Goal: Transaction & Acquisition: Purchase product/service

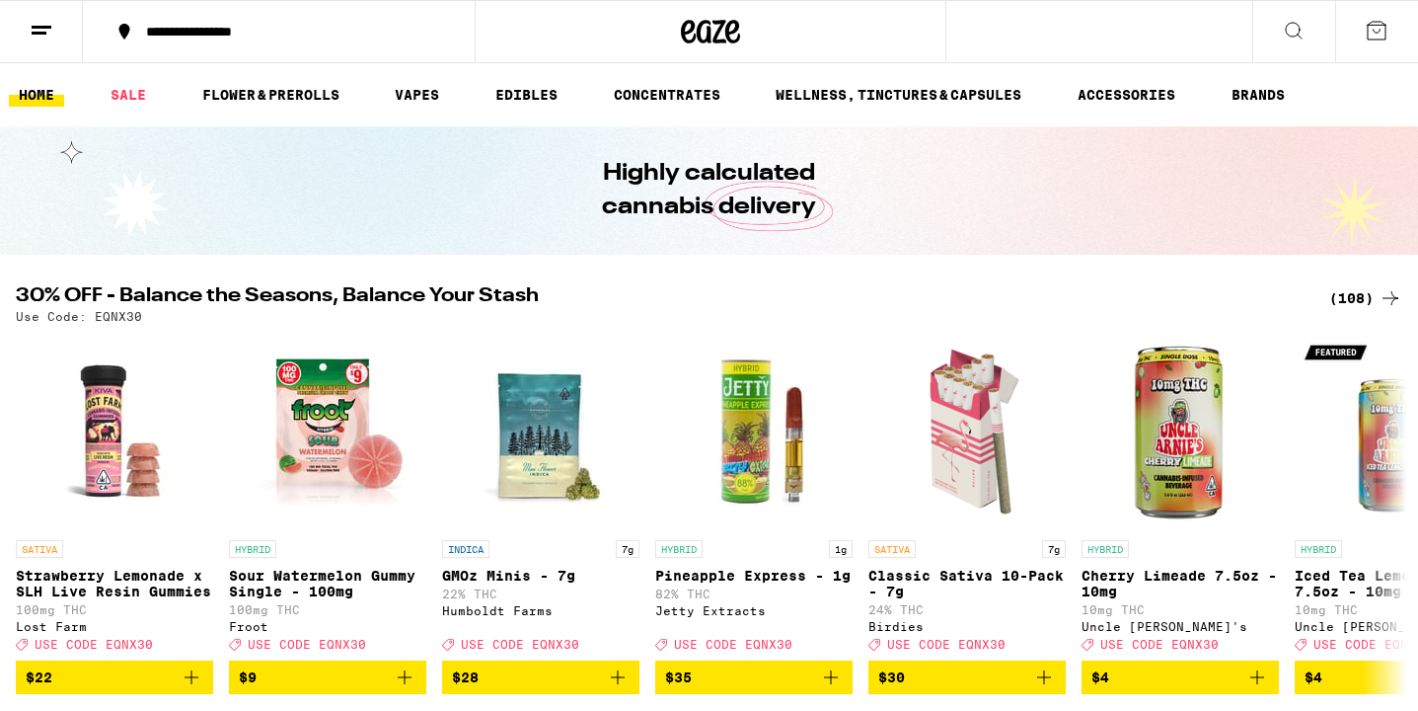
click at [1372, 296] on div "(108)" at bounding box center [1365, 298] width 73 height 24
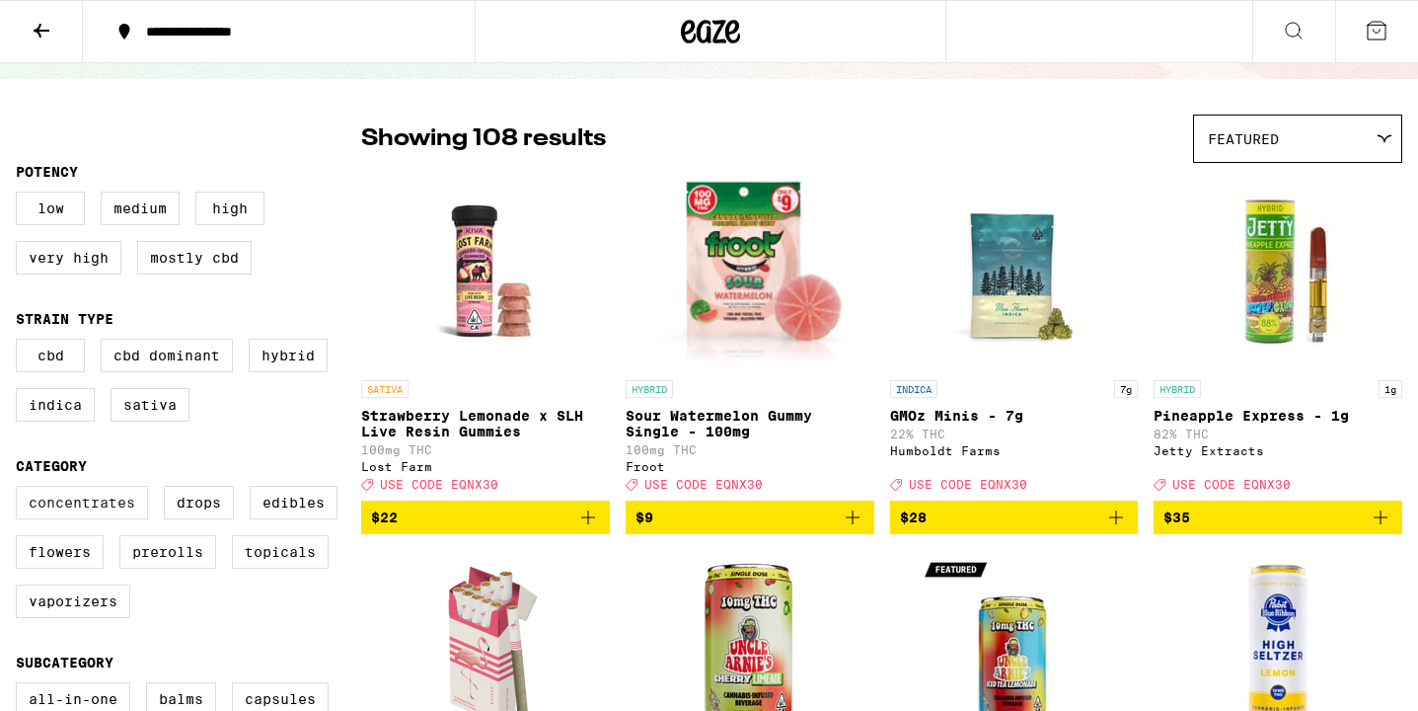
scroll to position [114, 0]
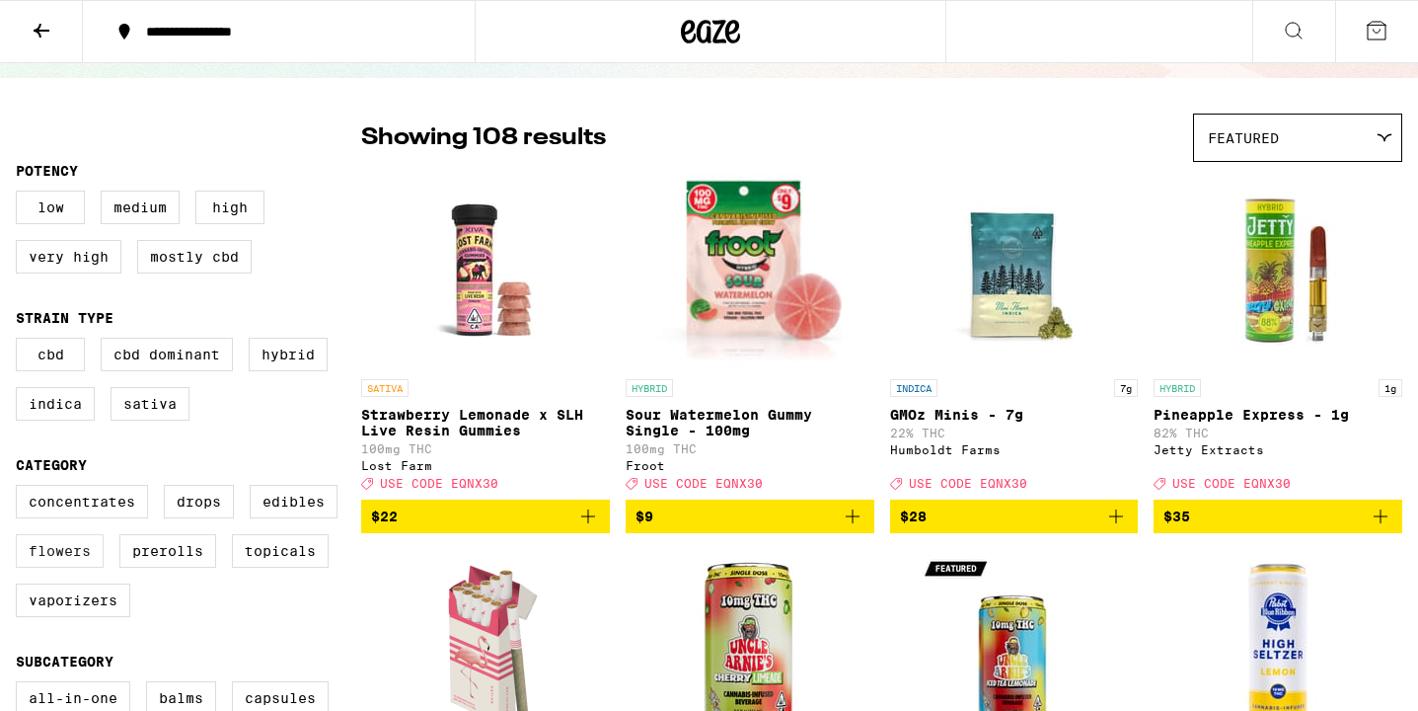
click at [62, 567] on label "Flowers" at bounding box center [60, 551] width 88 height 34
click at [21, 489] on input "Flowers" at bounding box center [20, 488] width 1 height 1
checkbox input "true"
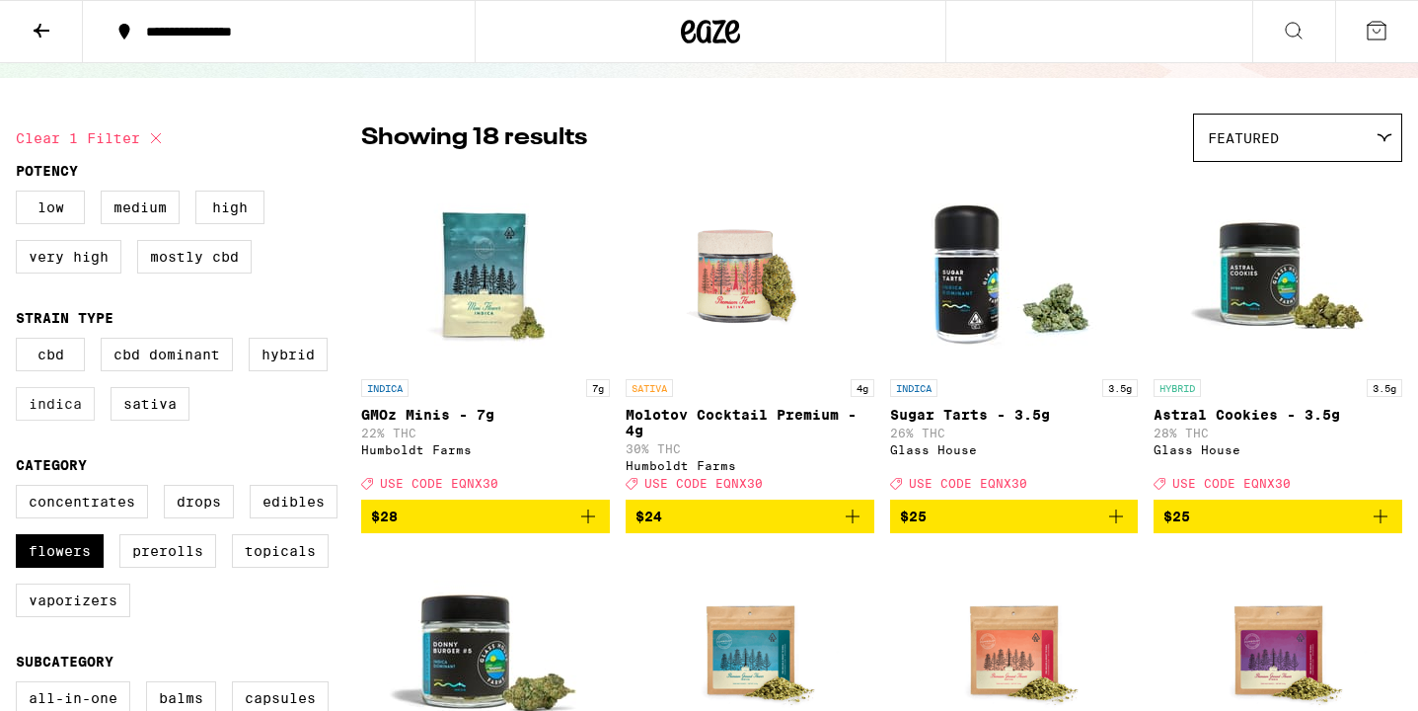
click at [66, 417] on label "Indica" at bounding box center [55, 404] width 79 height 34
click at [21, 342] on input "Indica" at bounding box center [20, 341] width 1 height 1
checkbox input "true"
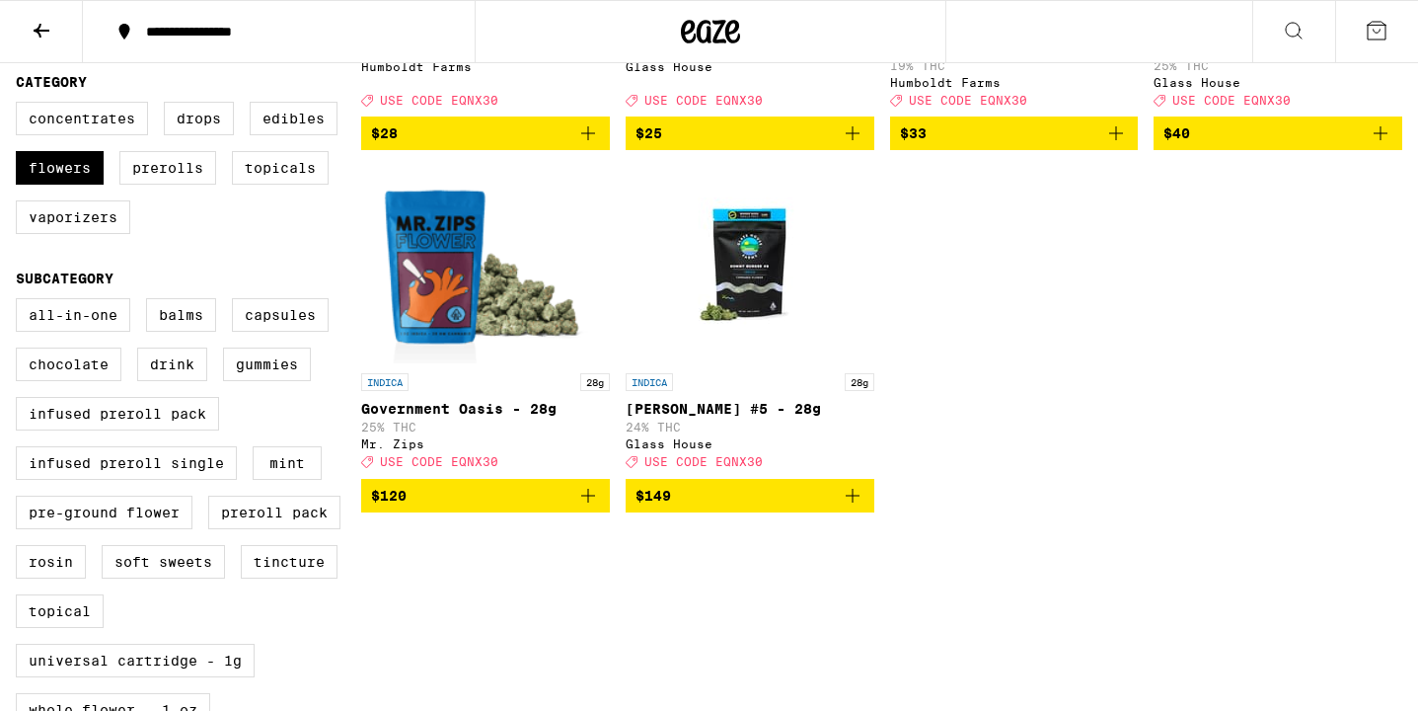
scroll to position [495, 0]
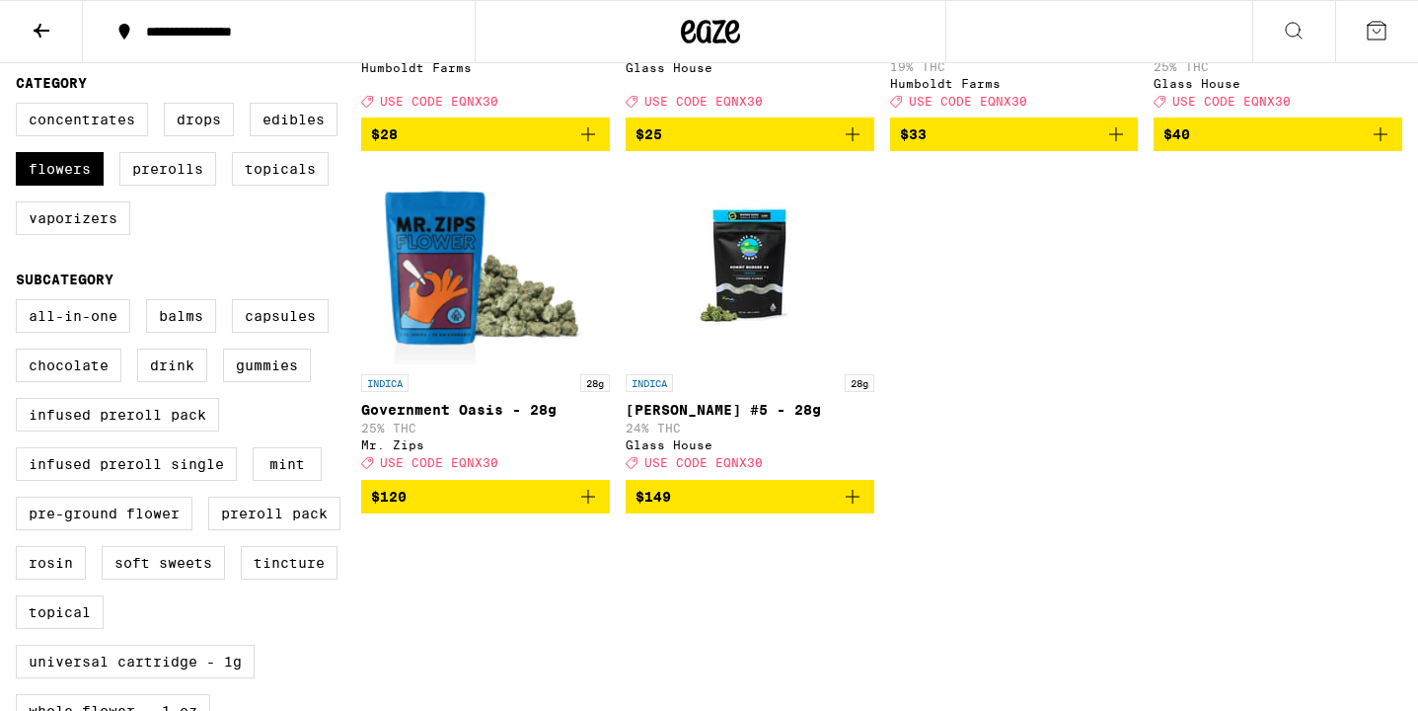
click at [588, 503] on icon "Add to bag" at bounding box center [588, 497] width 14 height 14
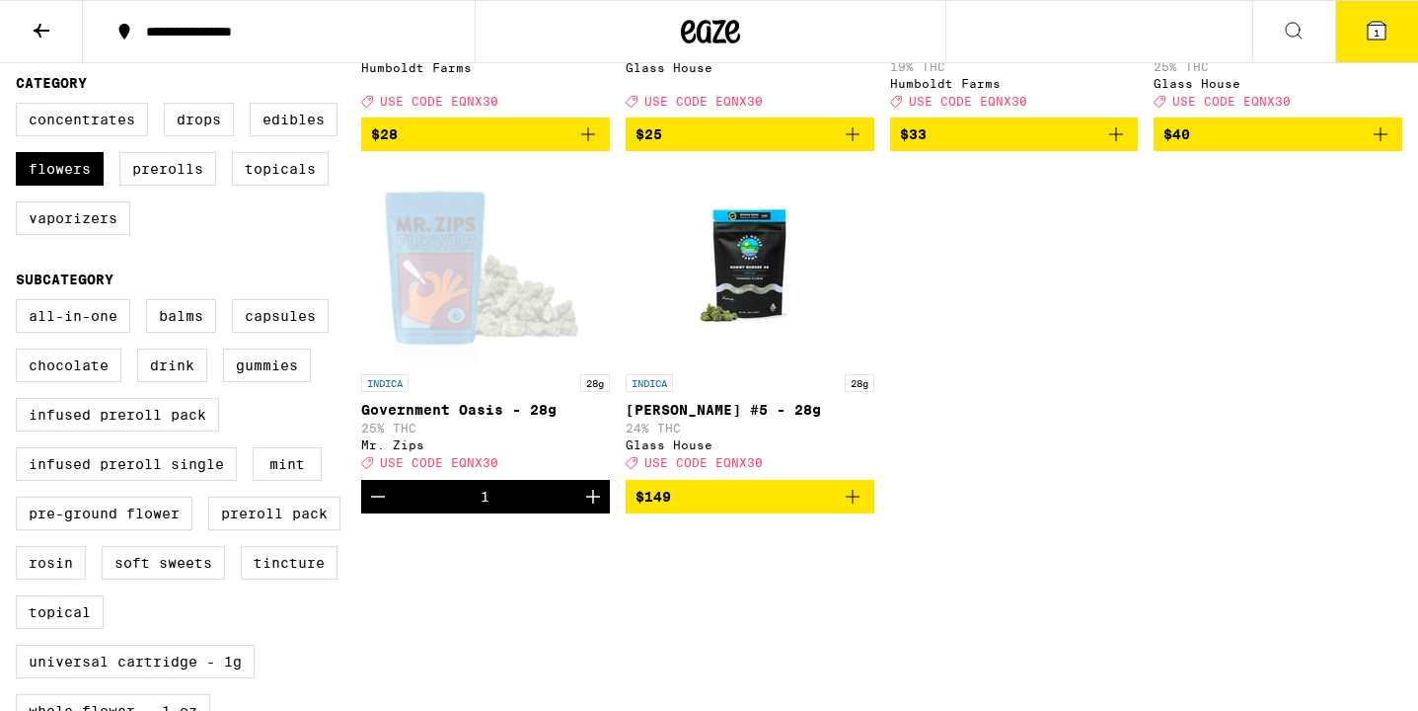
click at [1376, 29] on span "1" at bounding box center [1377, 33] width 6 height 12
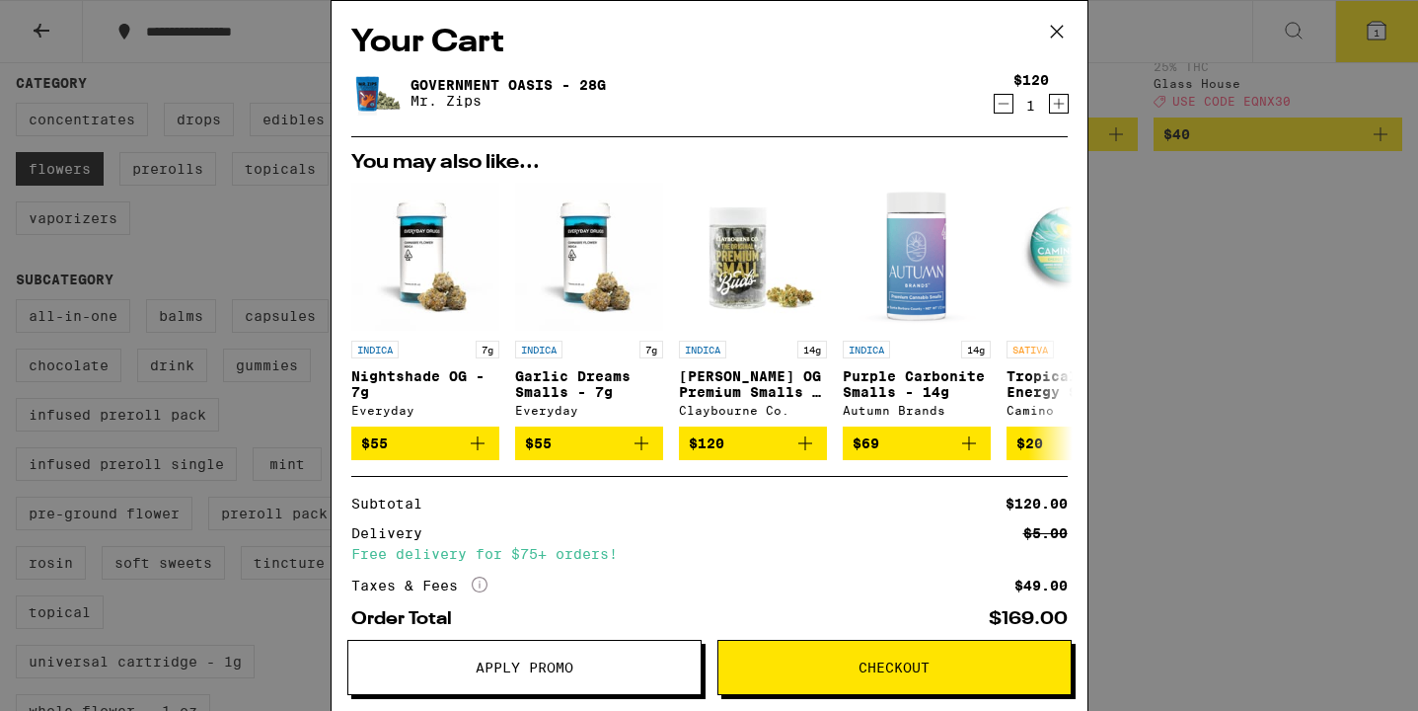
click at [578, 668] on span "Apply Promo" at bounding box center [524, 667] width 352 height 14
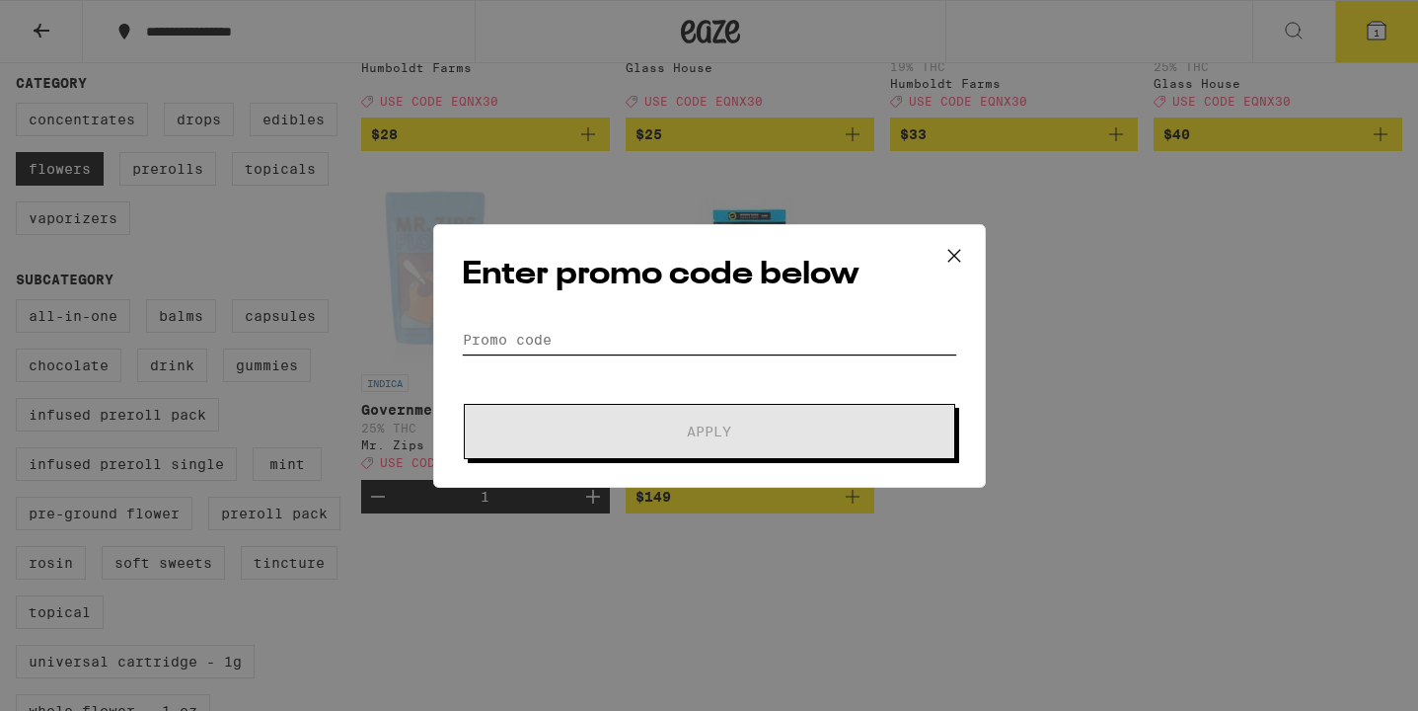
click at [657, 331] on input "Promo Code" at bounding box center [709, 340] width 495 height 30
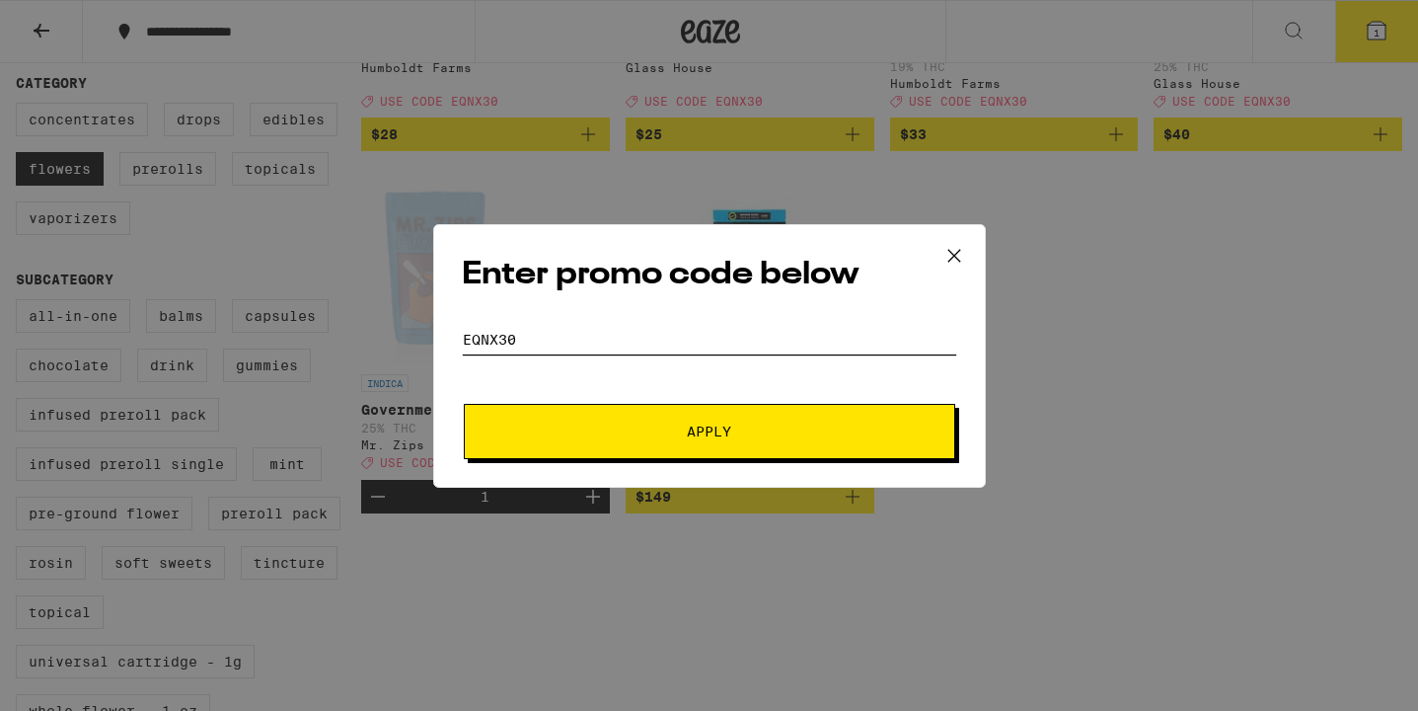
type input "eqnx30"
click at [720, 424] on span "Apply" at bounding box center [709, 431] width 44 height 14
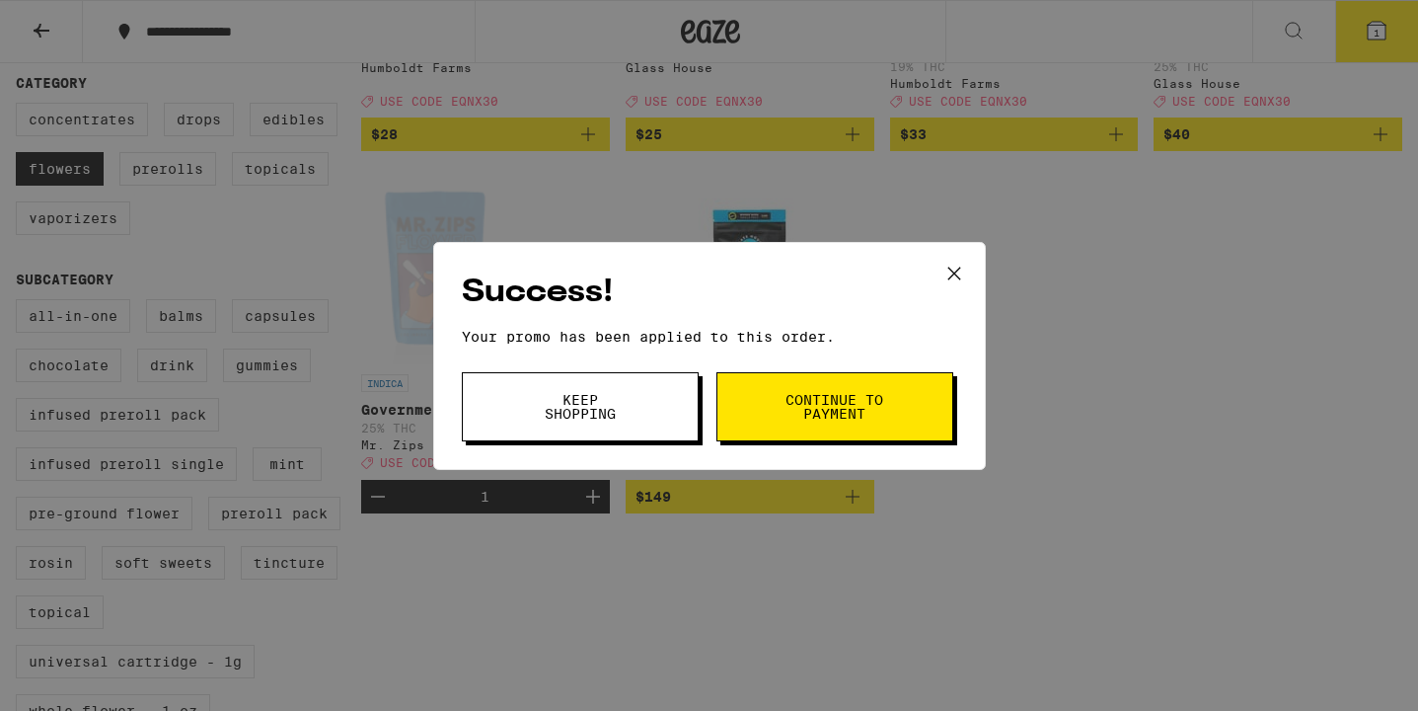
click at [604, 389] on button "Keep Shopping" at bounding box center [580, 406] width 237 height 69
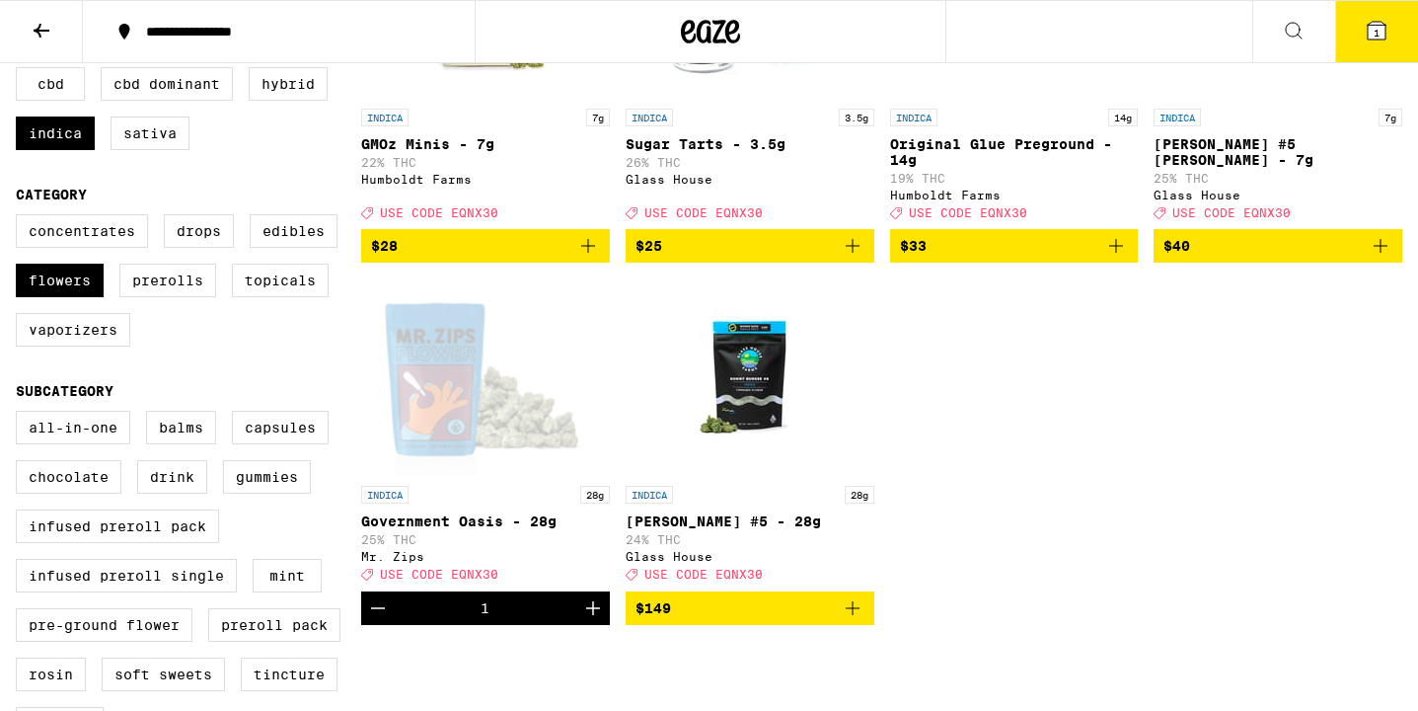
scroll to position [352, 0]
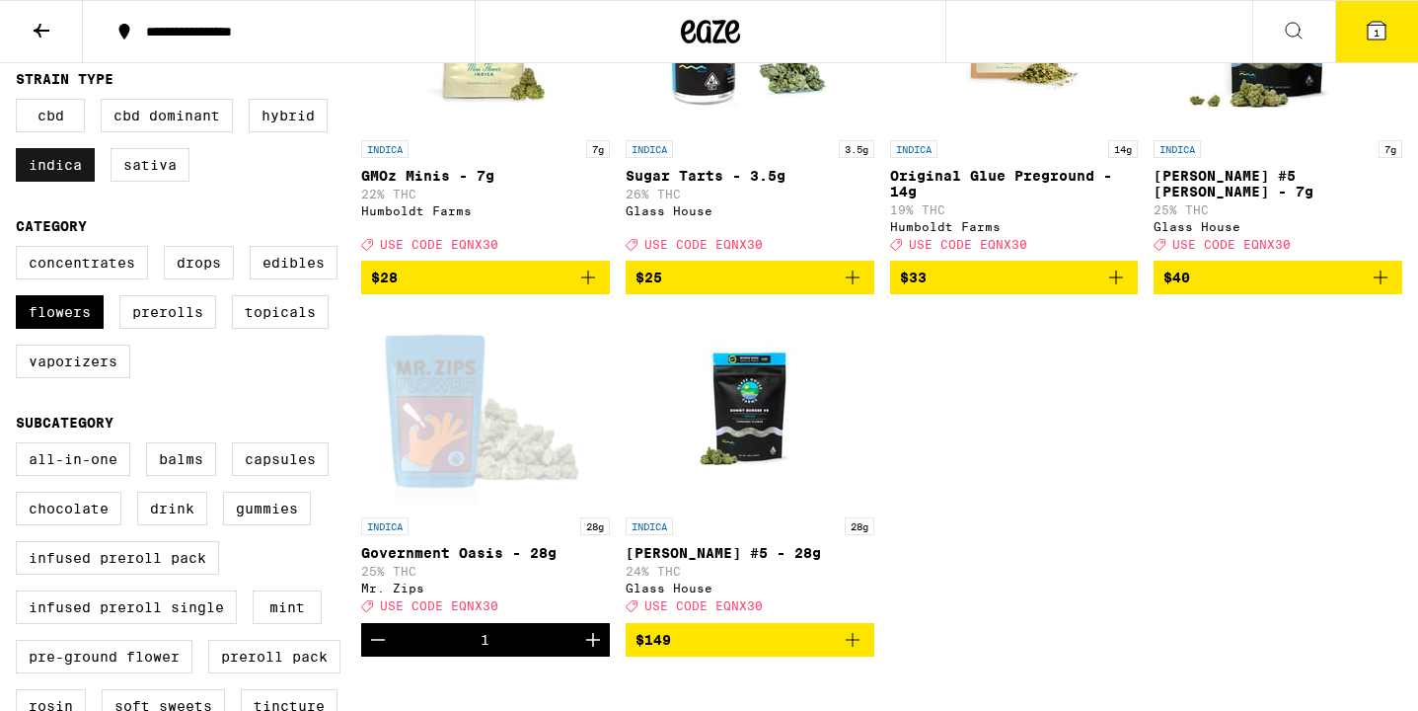
click at [65, 182] on label "Indica" at bounding box center [55, 165] width 79 height 34
click at [21, 103] on input "Indica" at bounding box center [20, 102] width 1 height 1
checkbox input "false"
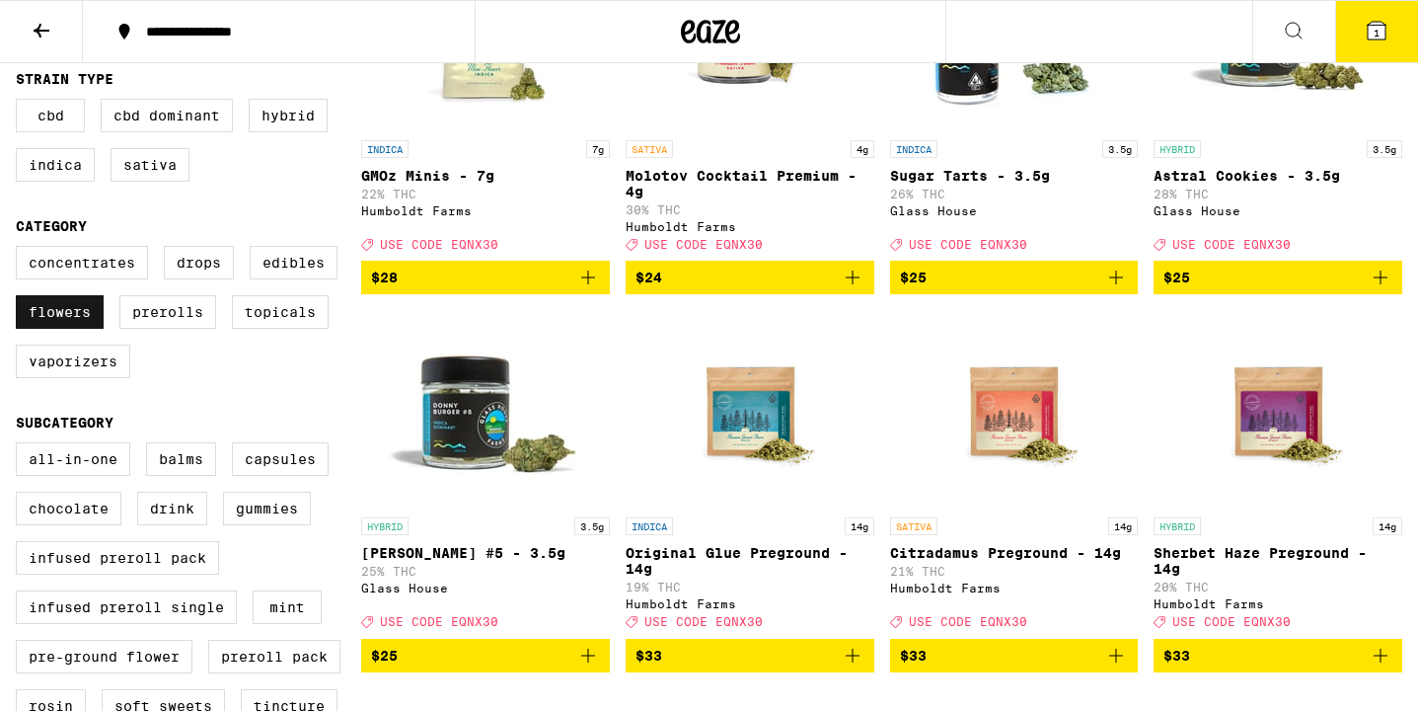
click at [59, 329] on label "Flowers" at bounding box center [60, 312] width 88 height 34
click at [21, 250] on input "Flowers" at bounding box center [20, 249] width 1 height 1
checkbox input "false"
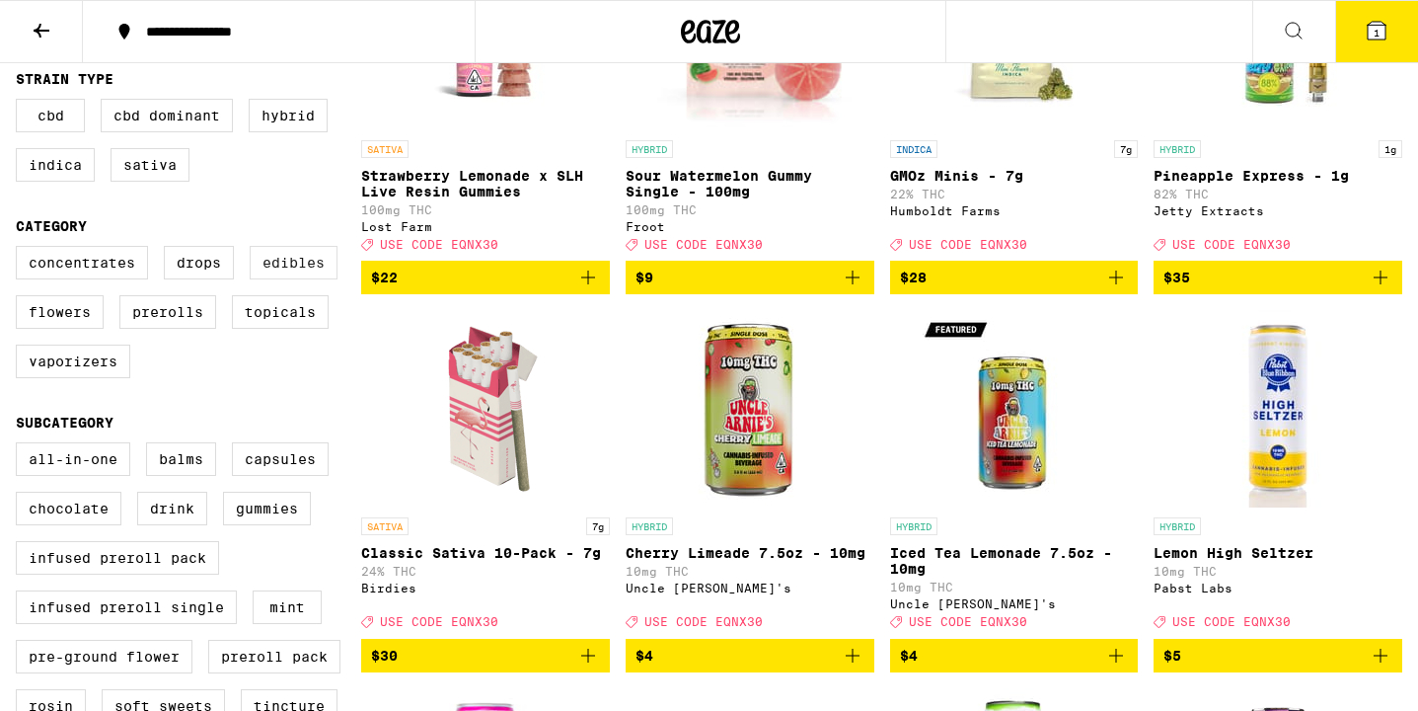
click at [297, 279] on label "Edibles" at bounding box center [294, 263] width 88 height 34
click at [21, 250] on input "Edibles" at bounding box center [20, 249] width 1 height 1
checkbox input "true"
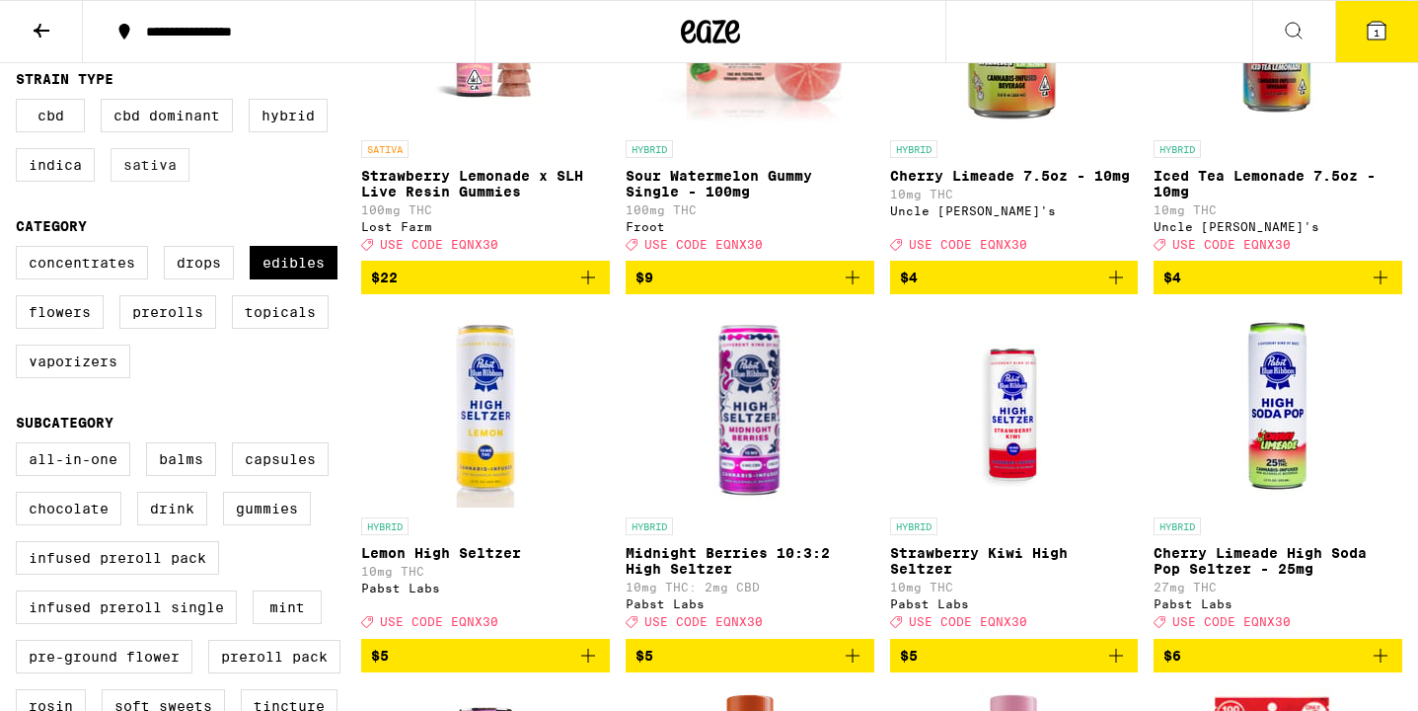
click at [168, 181] on label "Sativa" at bounding box center [150, 165] width 79 height 34
click at [21, 103] on input "Sativa" at bounding box center [20, 102] width 1 height 1
checkbox input "true"
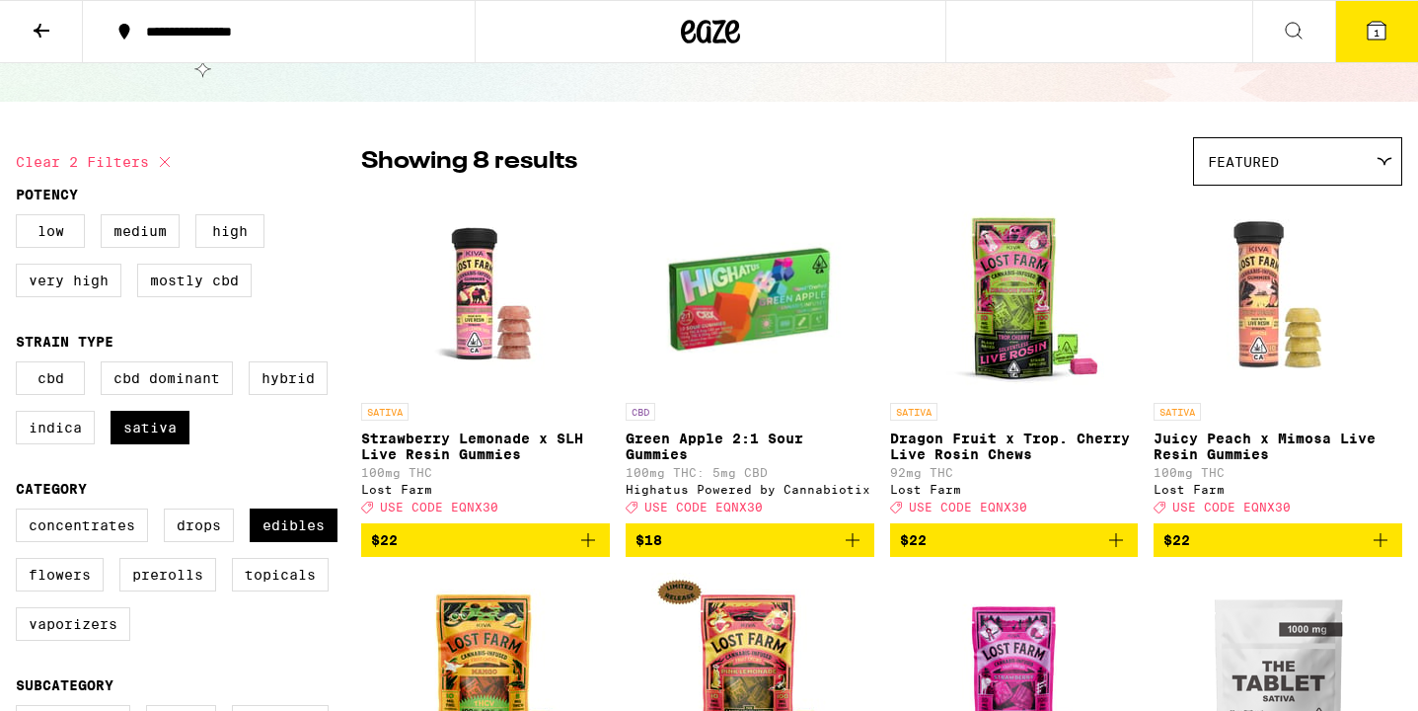
scroll to position [89, 0]
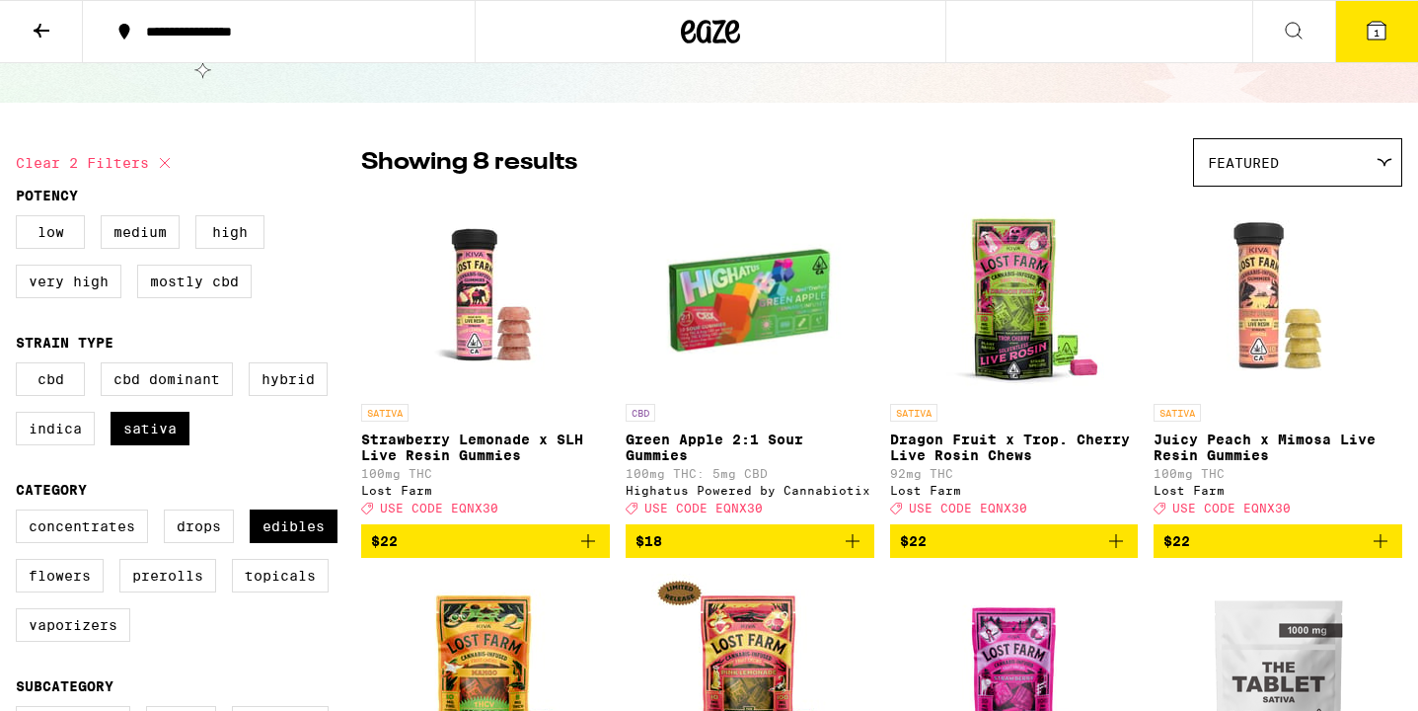
click at [856, 551] on icon "Add to bag" at bounding box center [853, 541] width 24 height 24
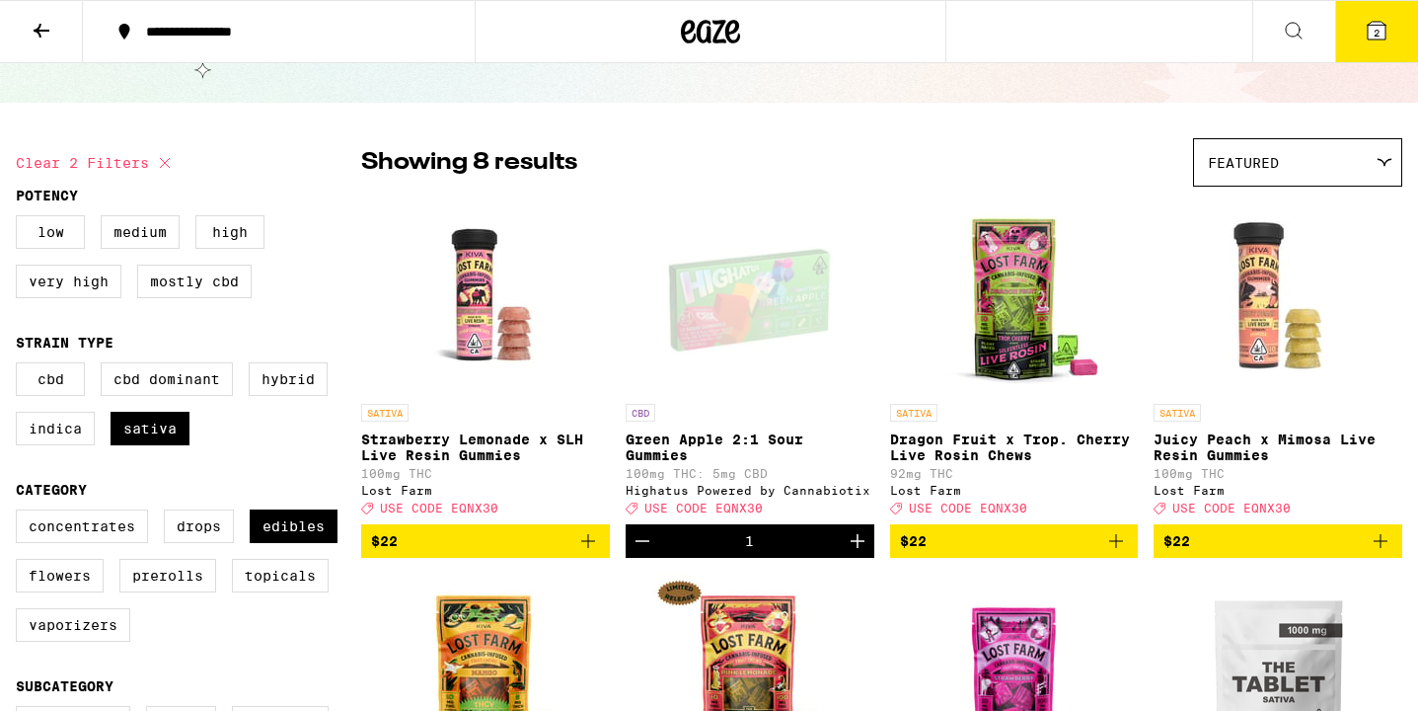
click at [1377, 36] on span "2" at bounding box center [1377, 33] width 6 height 12
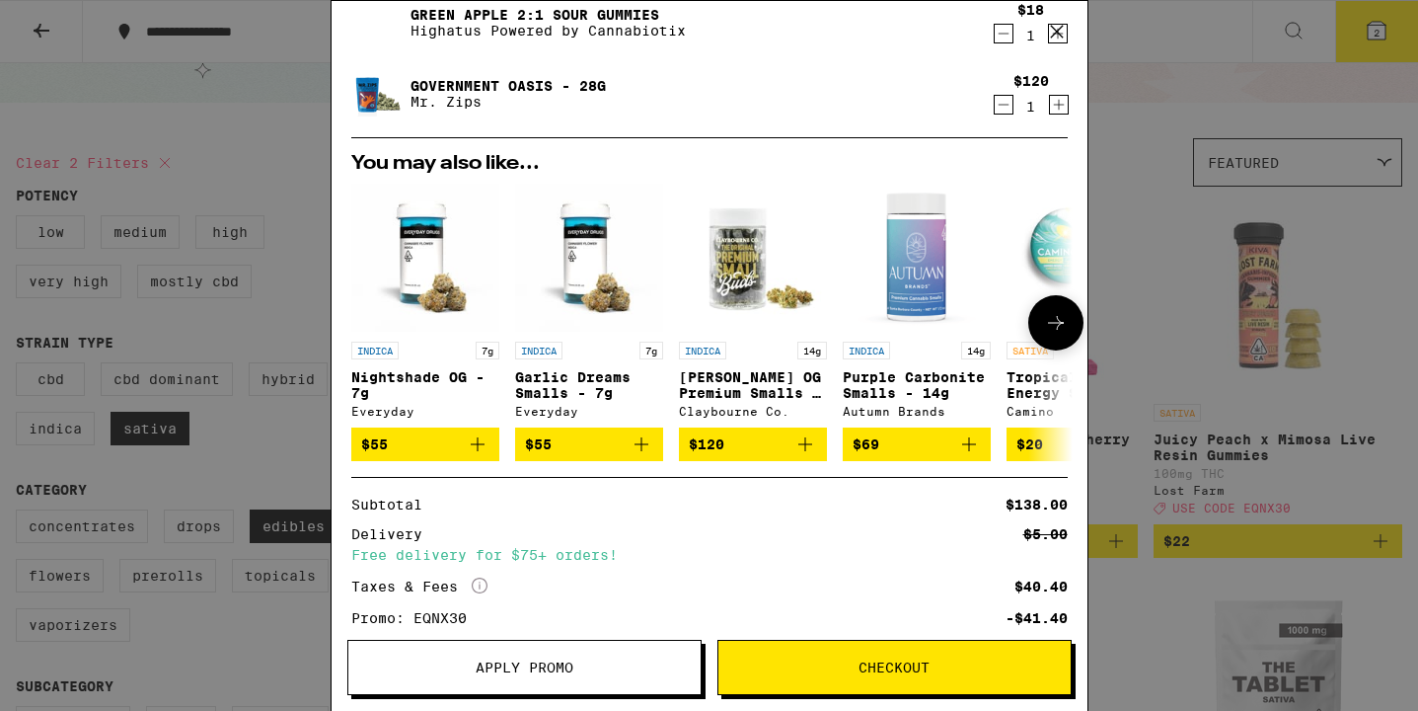
scroll to position [207, 0]
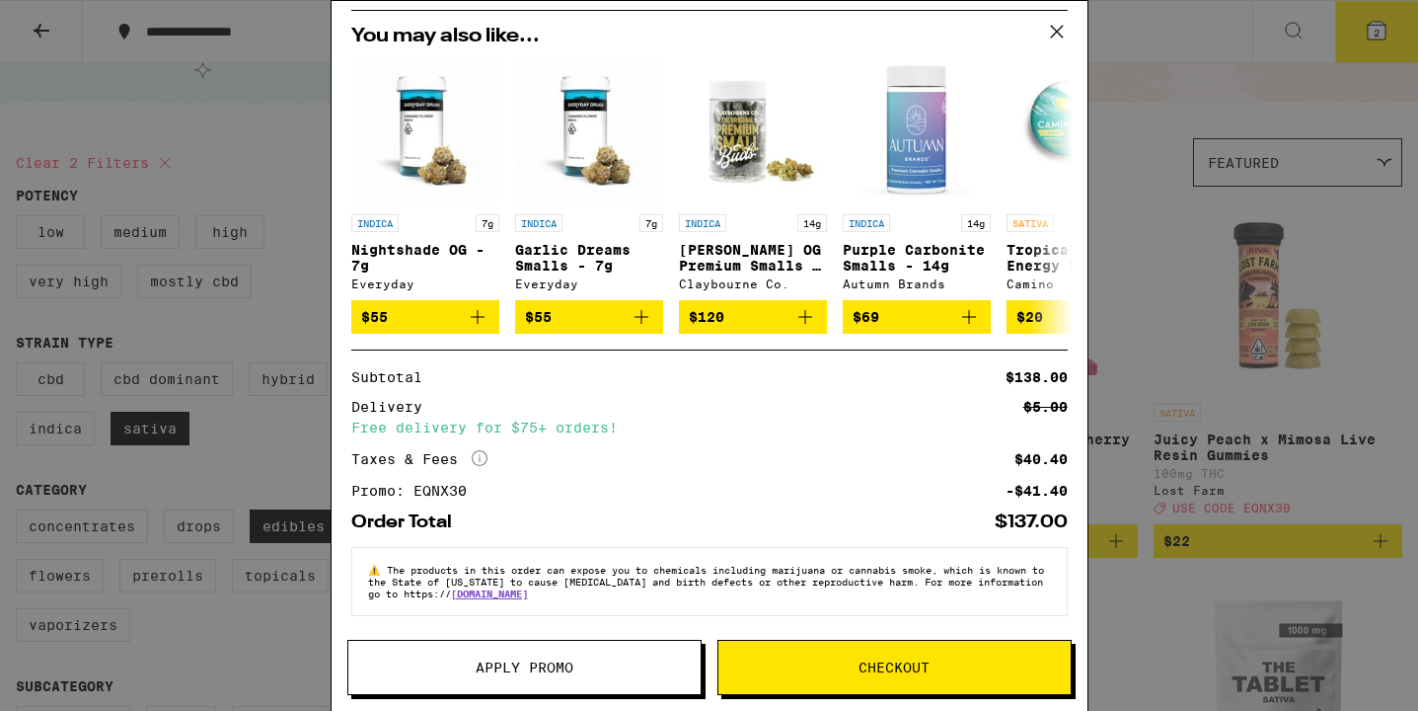
click at [819, 665] on span "Checkout" at bounding box center [895, 667] width 352 height 14
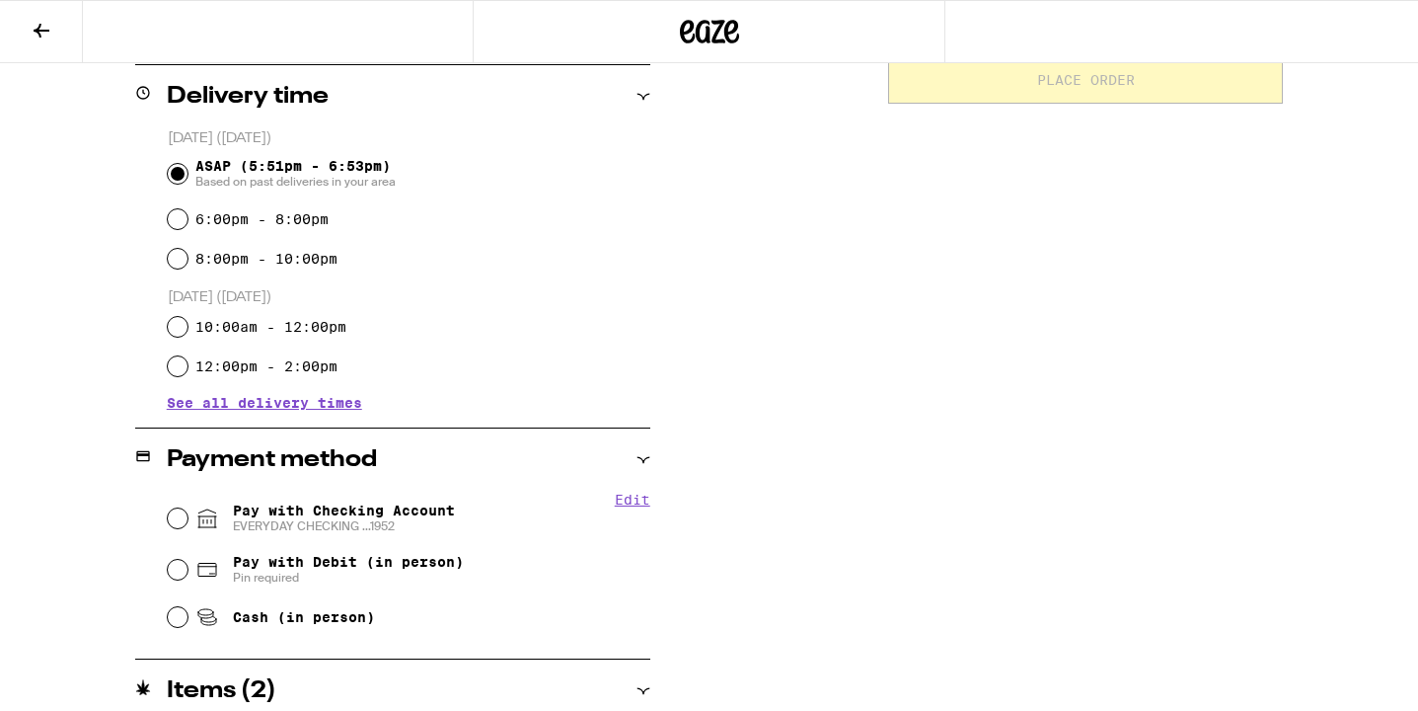
scroll to position [504, 0]
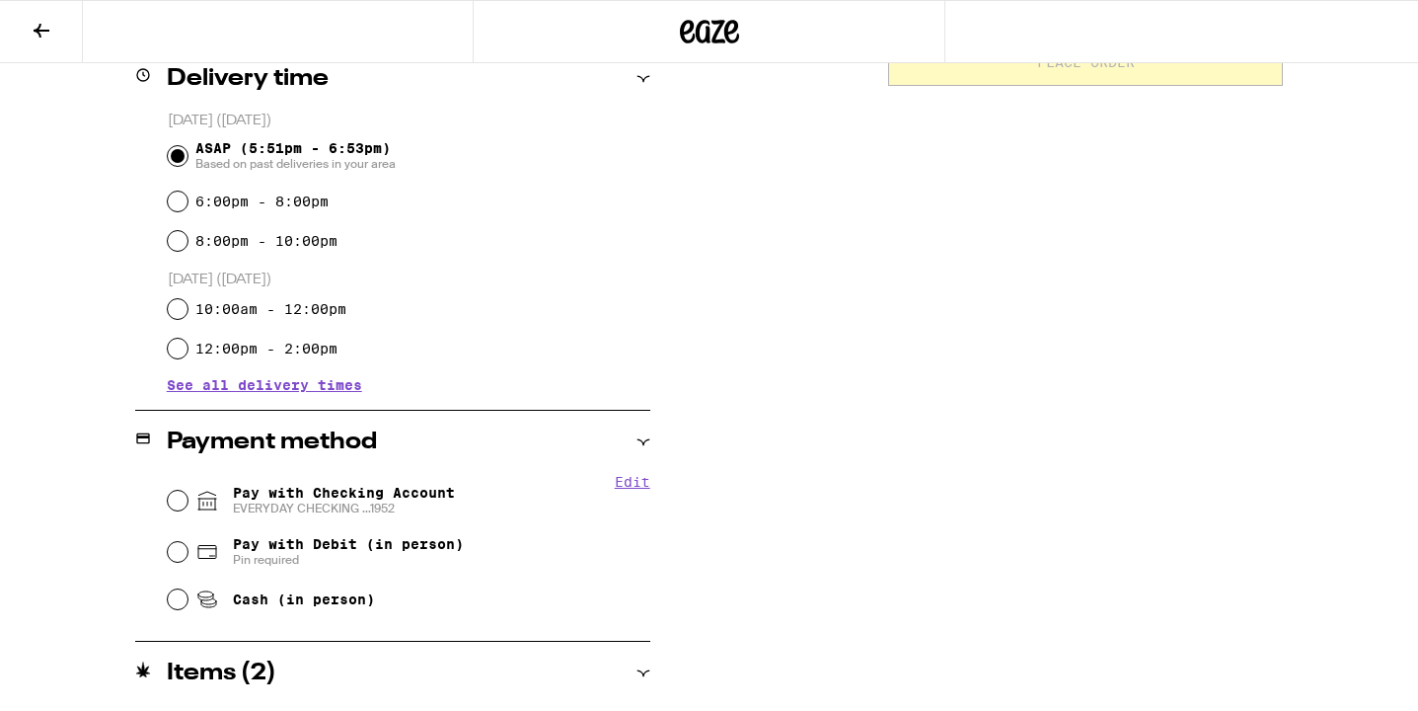
click at [309, 515] on span "EVERYDAY CHECKING ...1952" at bounding box center [344, 508] width 222 height 16
click at [188, 510] on input "Pay with Checking Account EVERYDAY CHECKING ...1952" at bounding box center [178, 501] width 20 height 20
radio input "true"
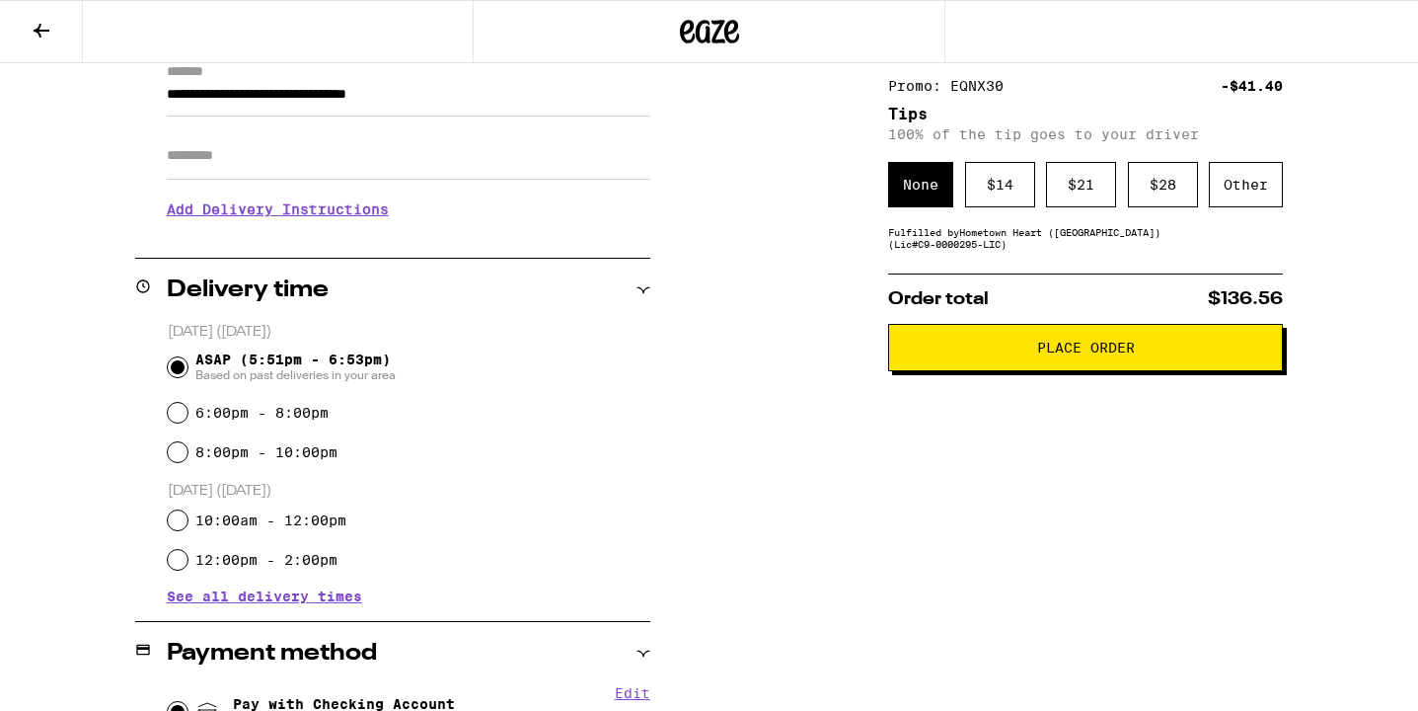
scroll to position [176, 0]
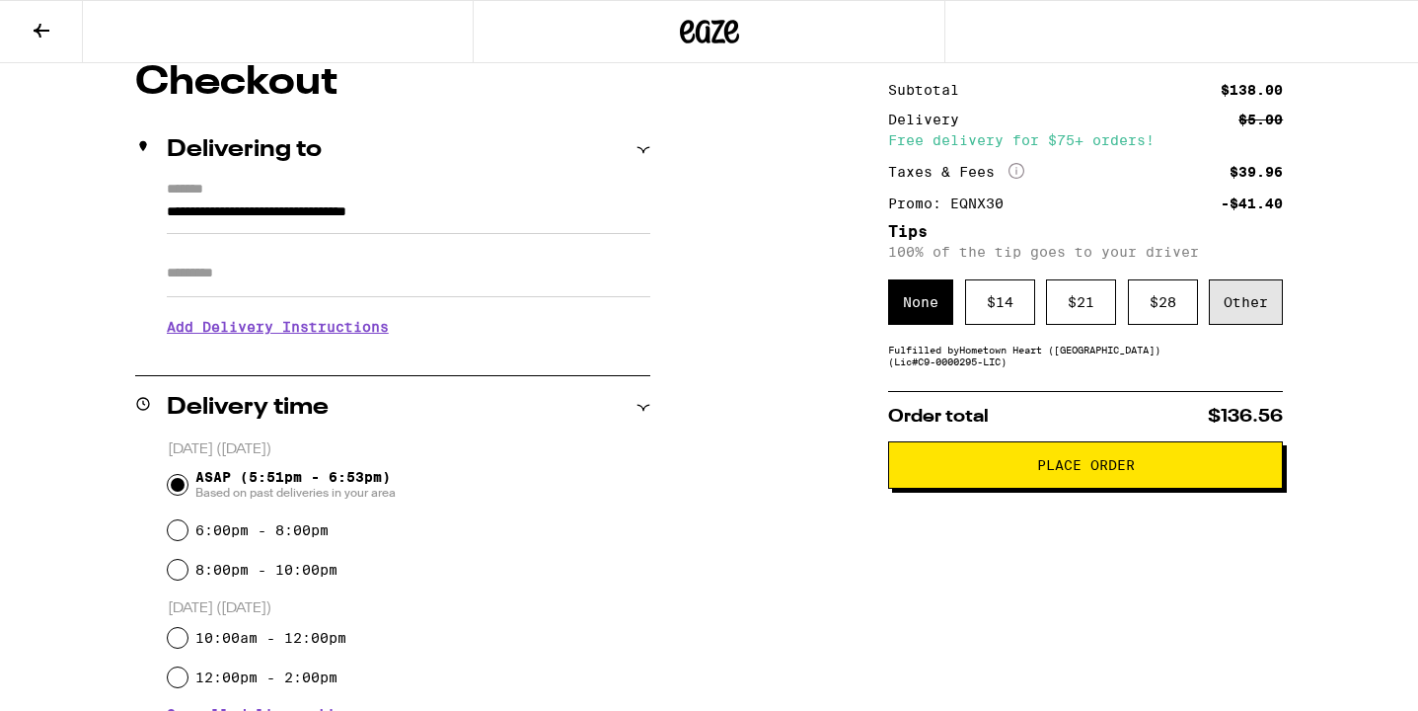
click at [1269, 313] on div "Other" at bounding box center [1246, 301] width 74 height 45
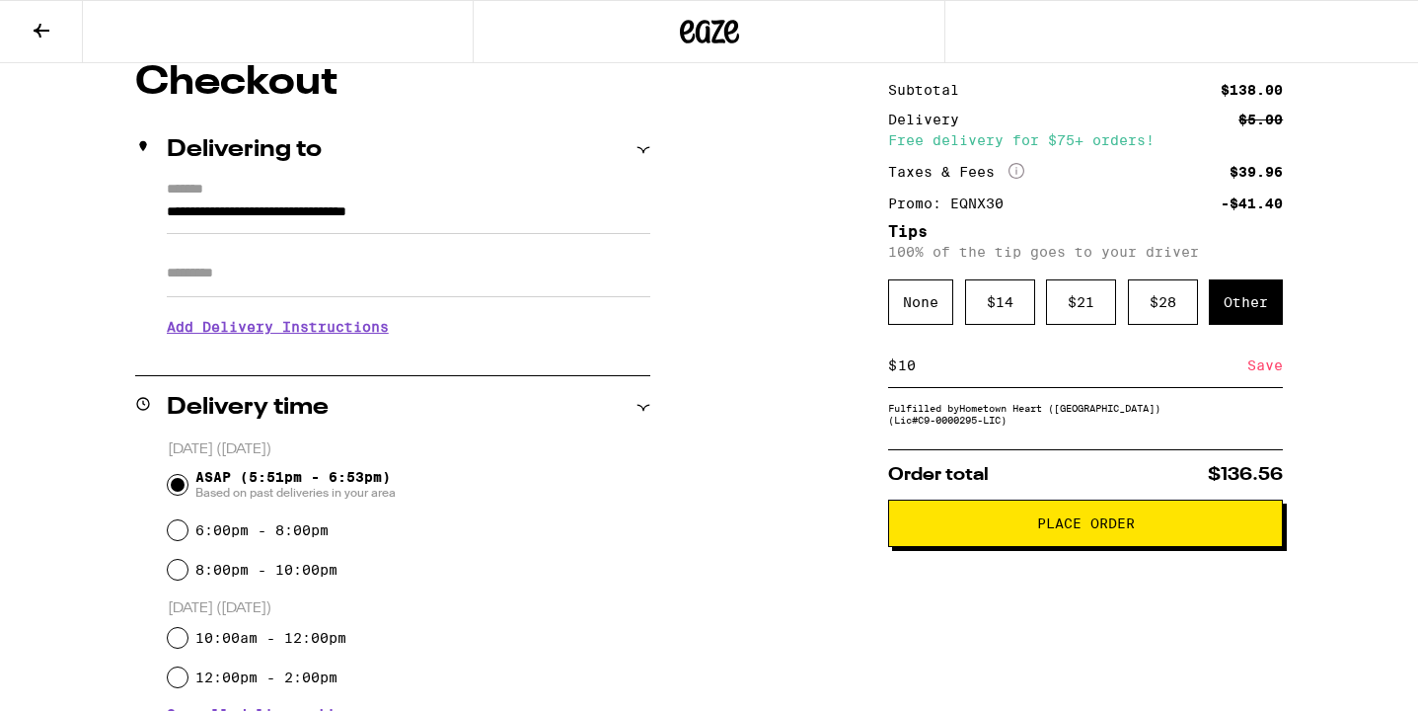
type input "10"
click at [1328, 427] on div "**********" at bounding box center [709, 651] width 1418 height 1177
click at [1113, 529] on span "Place Order" at bounding box center [1086, 523] width 98 height 14
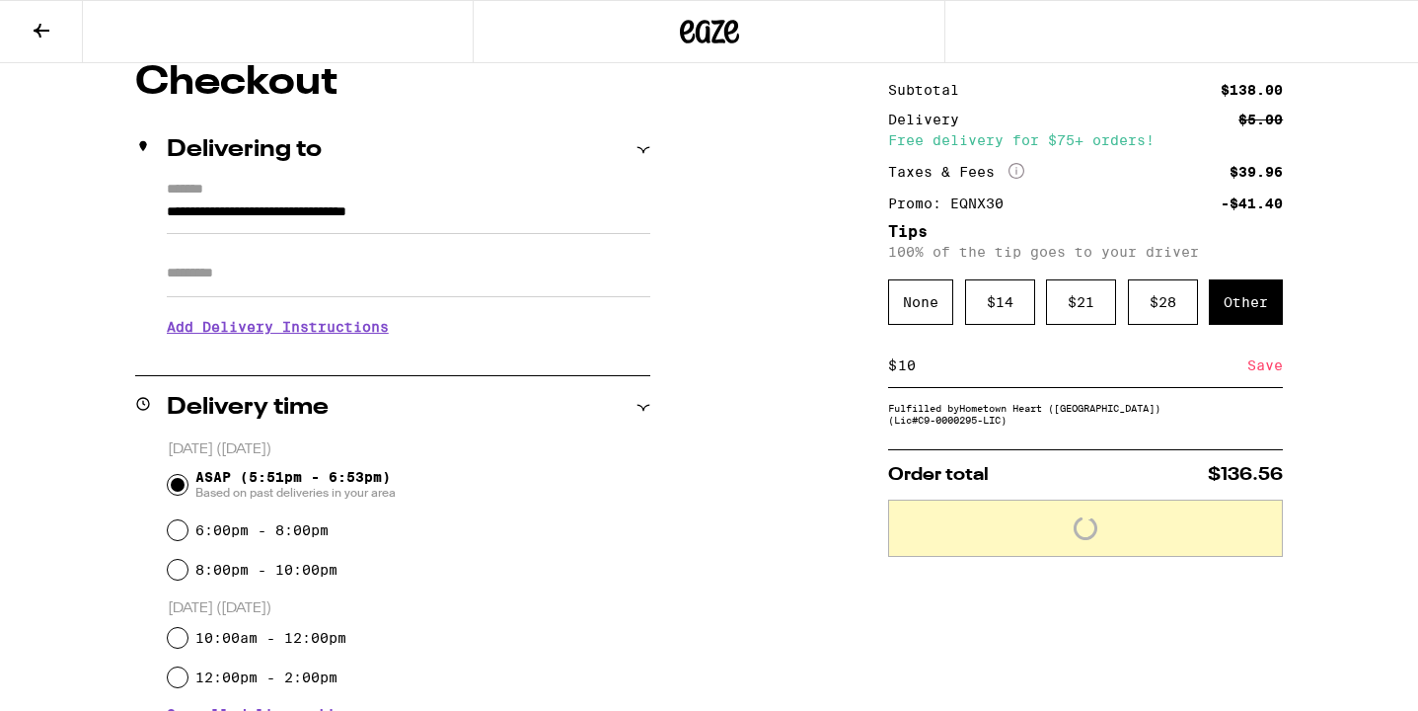
scroll to position [0, 0]
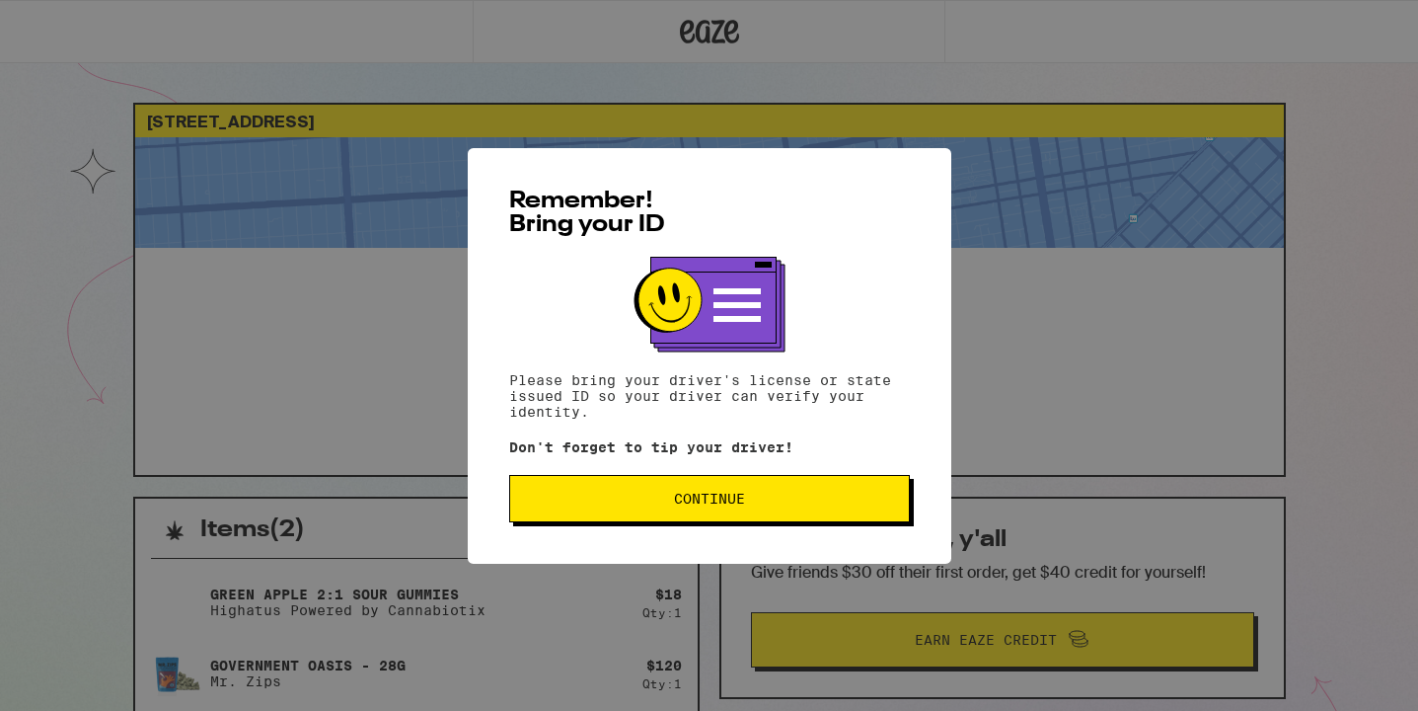
click at [813, 498] on span "Continue" at bounding box center [709, 499] width 367 height 14
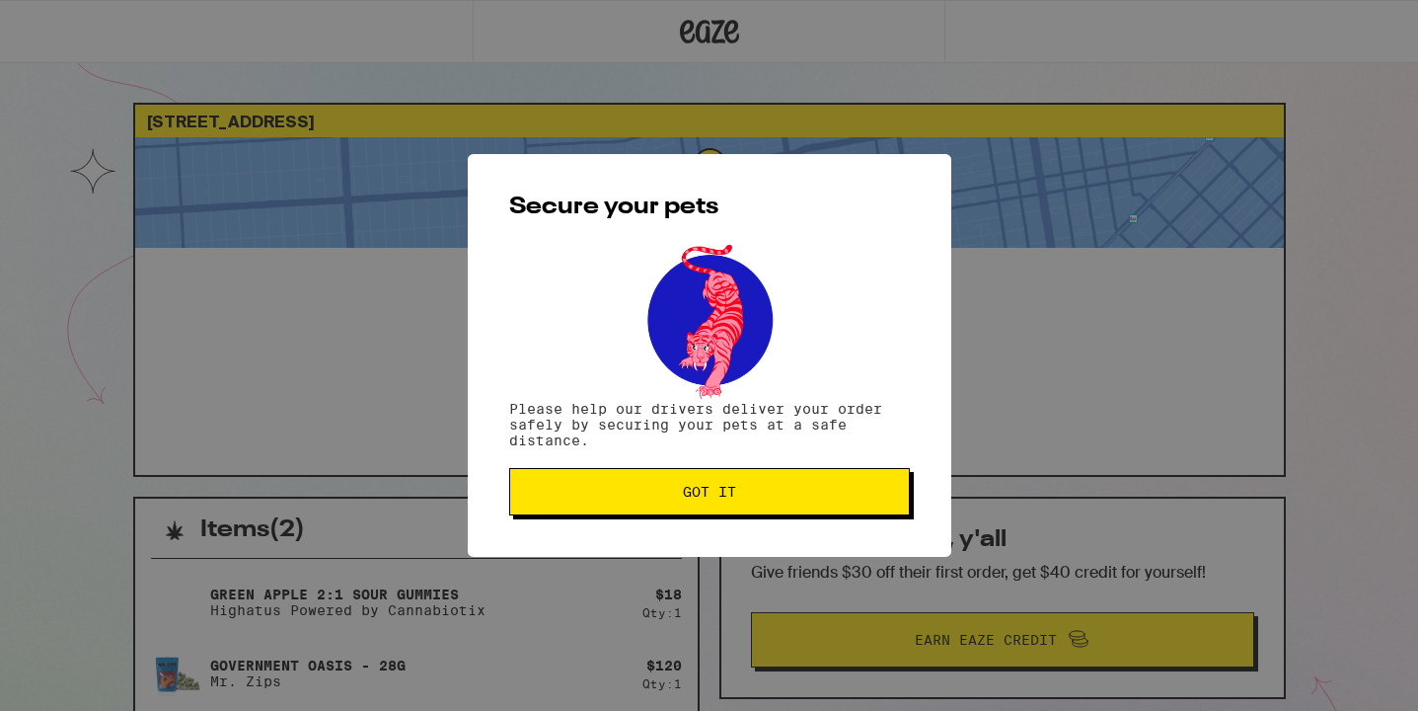
click at [813, 498] on span "Got it" at bounding box center [709, 492] width 367 height 14
